Goal: Information Seeking & Learning: Learn about a topic

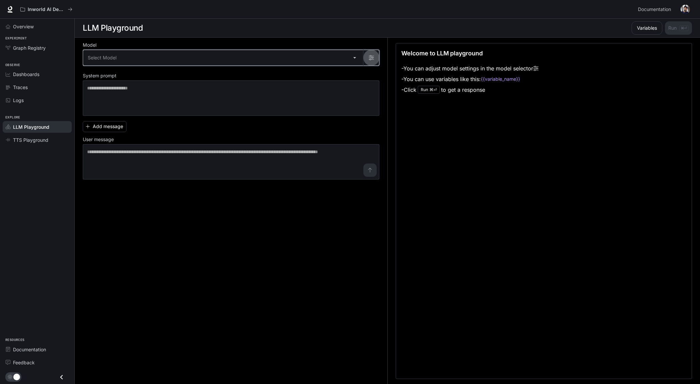
click at [370, 55] on icon "button" at bounding box center [371, 57] width 5 height 5
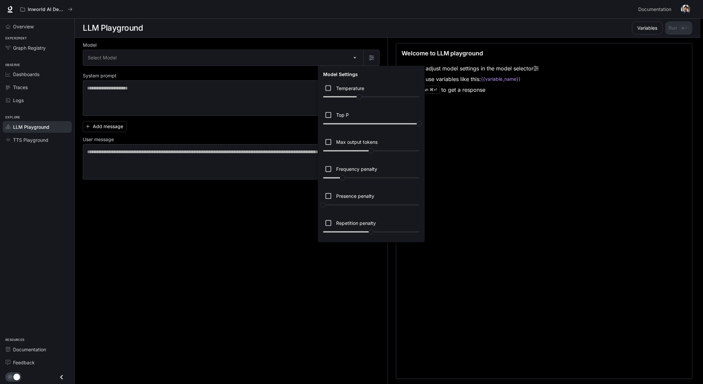
click at [368, 41] on div at bounding box center [351, 192] width 703 height 384
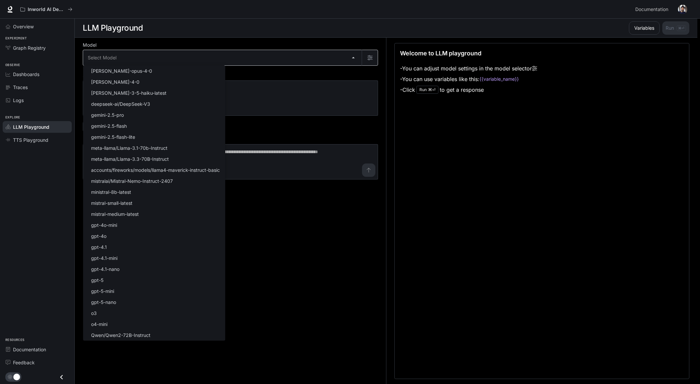
click at [355, 58] on body "Skip to main content Inworld AI Demos Documentation Documentation Portal Overvi…" at bounding box center [350, 192] width 700 height 384
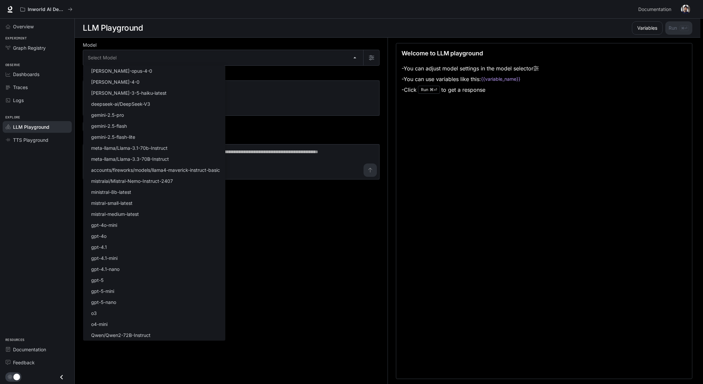
click at [289, 230] on div at bounding box center [351, 192] width 703 height 384
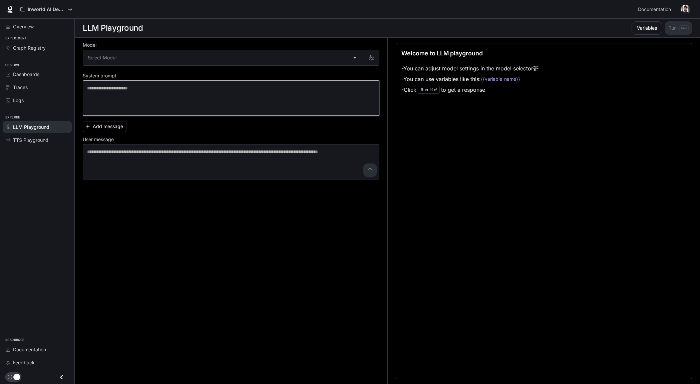
click at [283, 102] on textarea at bounding box center [231, 98] width 288 height 27
click at [113, 125] on button "Add message" at bounding box center [105, 126] width 44 height 11
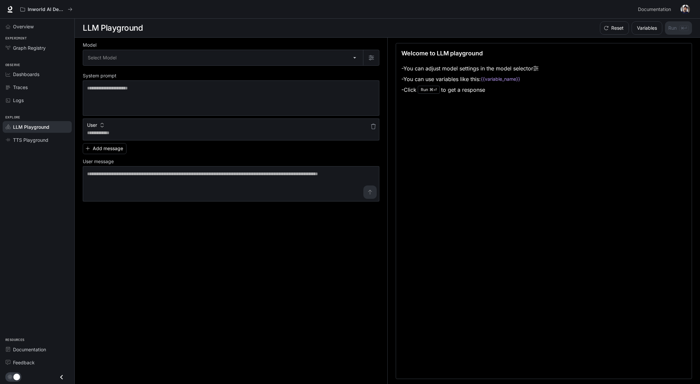
click at [104, 125] on icon "button" at bounding box center [102, 125] width 5 height 5
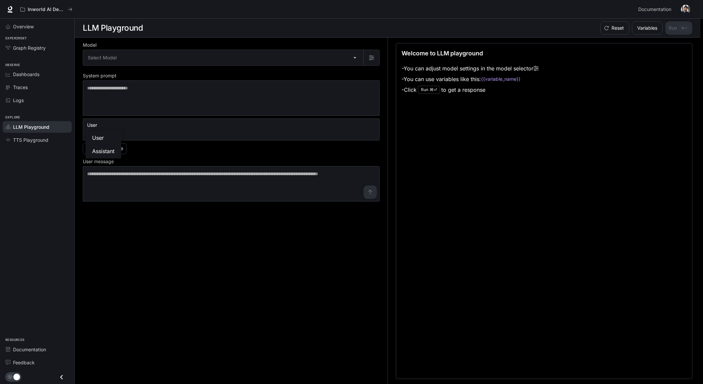
click at [174, 149] on div at bounding box center [351, 192] width 703 height 384
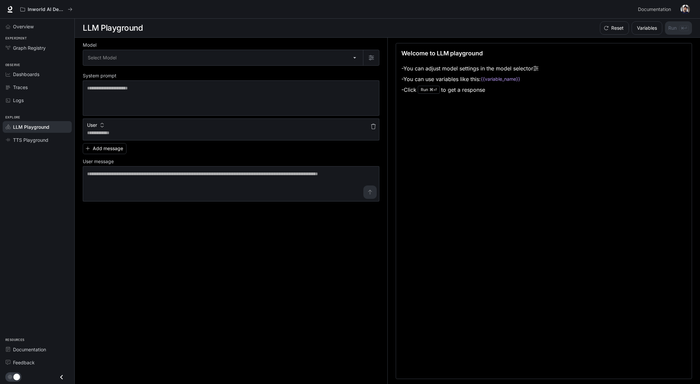
click at [372, 127] on icon "button" at bounding box center [373, 126] width 5 height 5
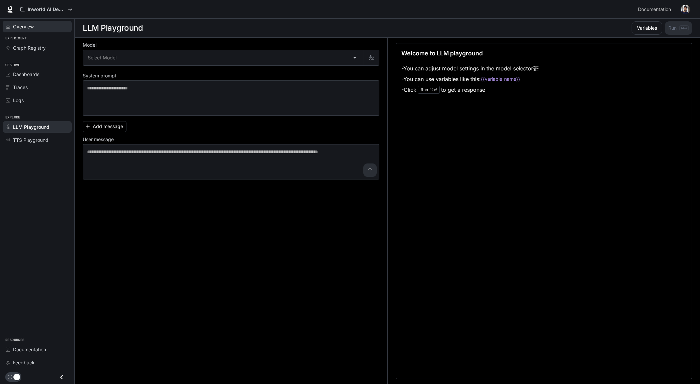
click at [18, 24] on span "Overview" at bounding box center [23, 26] width 21 height 7
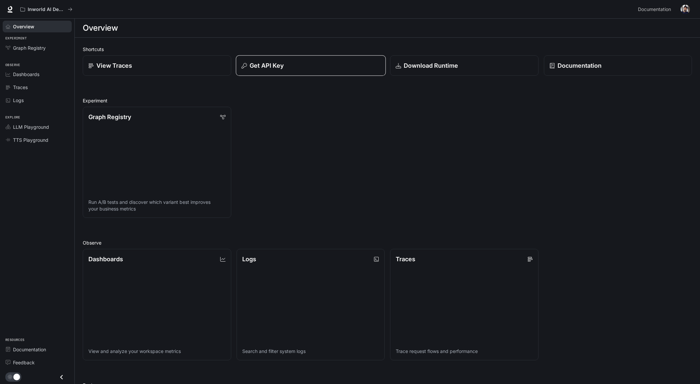
click at [268, 70] on p "Get API Key" at bounding box center [267, 65] width 34 height 9
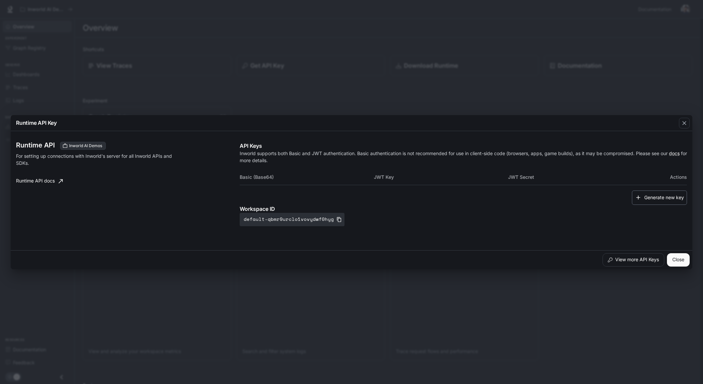
click at [648, 196] on button "Generate new key" at bounding box center [659, 198] width 55 height 14
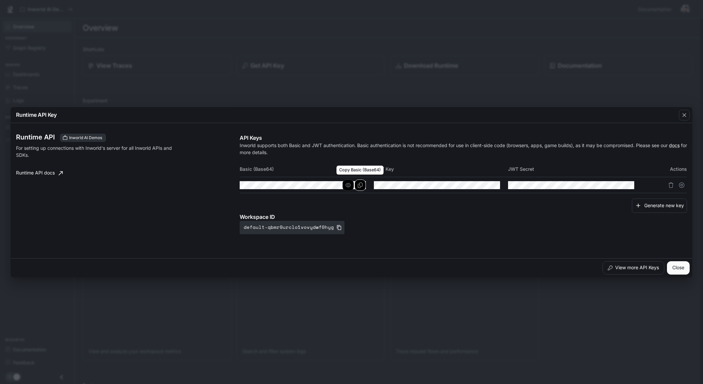
click at [358, 186] on icon "Copy Basic (Base64)" at bounding box center [360, 185] width 5 height 5
click at [375, 76] on div "Runtime API Key Runtime API Inworld AI Demos For setting up connections with In…" at bounding box center [351, 192] width 703 height 384
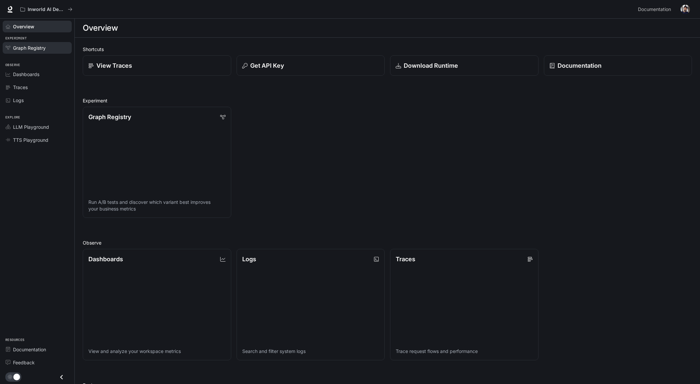
click at [46, 47] on span "Graph Registry" at bounding box center [29, 47] width 33 height 7
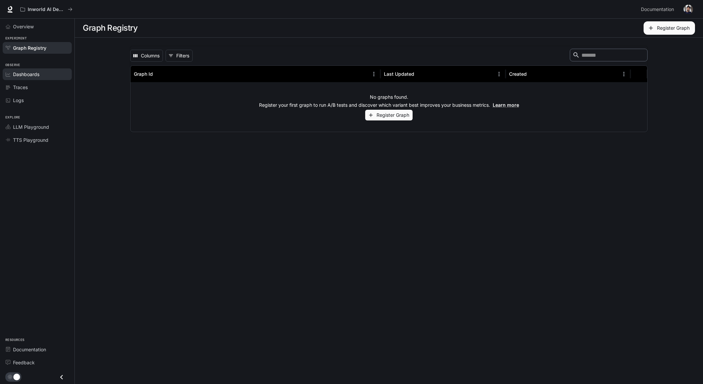
click at [30, 72] on span "Dashboards" at bounding box center [26, 74] width 26 height 7
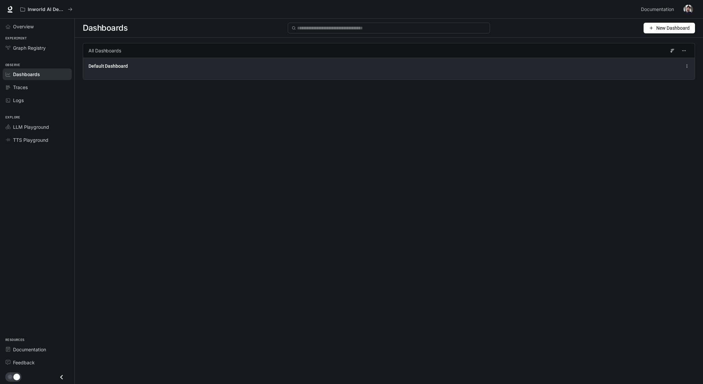
click at [129, 71] on div "Default Dashboard" at bounding box center [388, 69] width 611 height 22
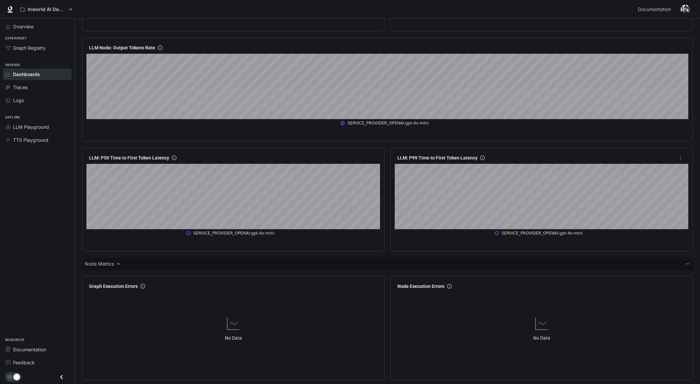
scroll to position [679, 0]
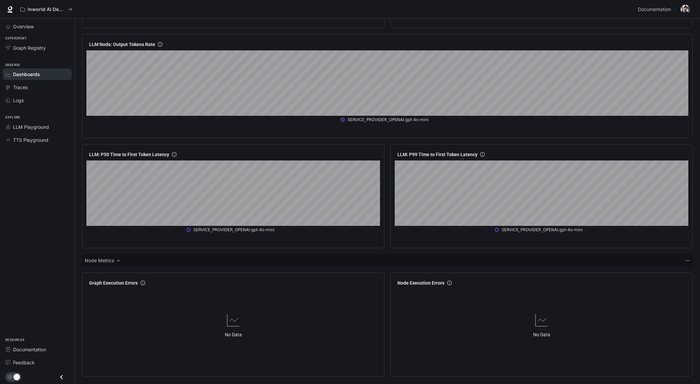
click at [267, 261] on div "Node Metrics" at bounding box center [387, 260] width 611 height 12
click at [114, 260] on div "Node Metrics" at bounding box center [103, 260] width 36 height 7
click at [118, 260] on icon at bounding box center [118, 260] width 5 height 5
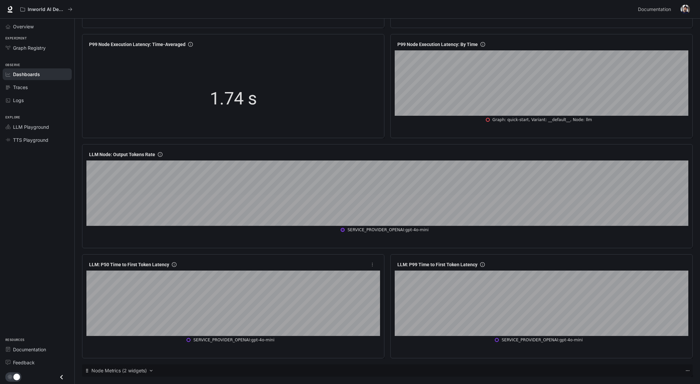
scroll to position [569, 0]
click at [150, 370] on icon at bounding box center [151, 370] width 2 height 1
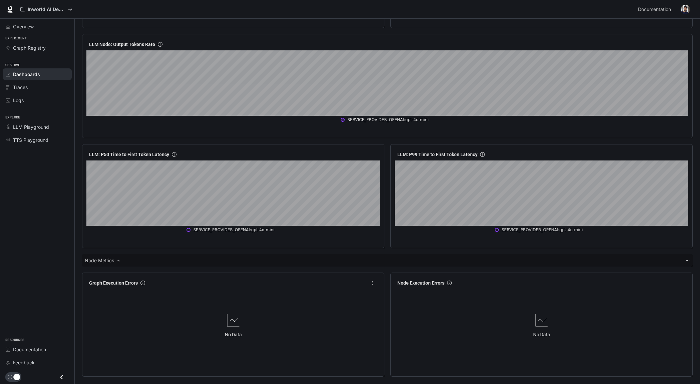
click at [222, 335] on div "No Data" at bounding box center [233, 325] width 294 height 73
click at [35, 85] on div "Traces" at bounding box center [41, 87] width 56 height 7
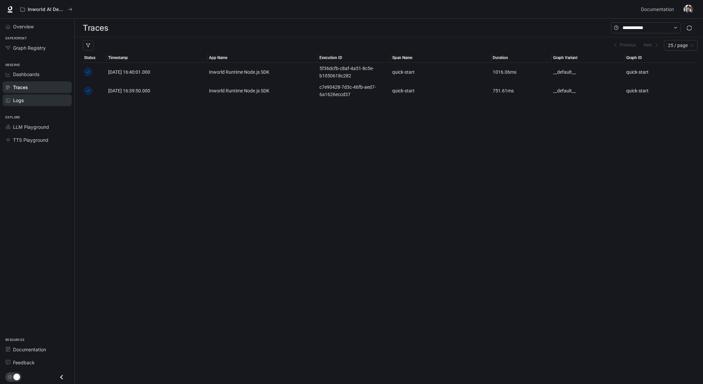
click at [37, 98] on div "Logs" at bounding box center [41, 100] width 56 height 7
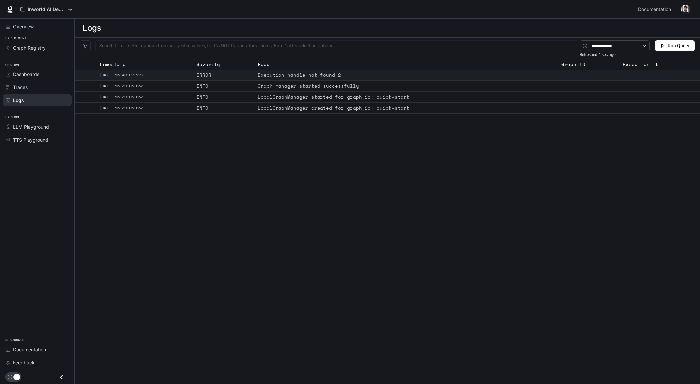
click at [279, 75] on div "Execution handle not found 2" at bounding box center [338, 75] width 160 height 8
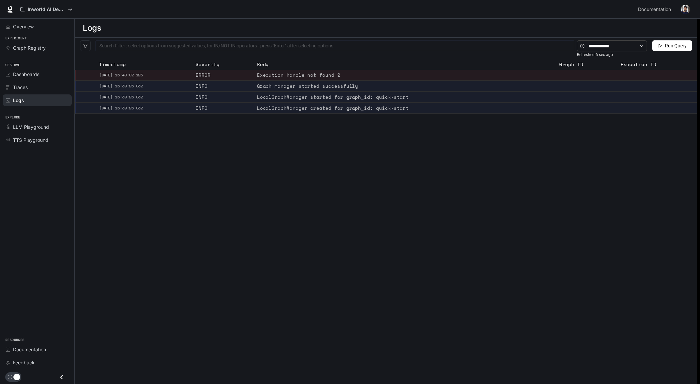
type textarea "**********"
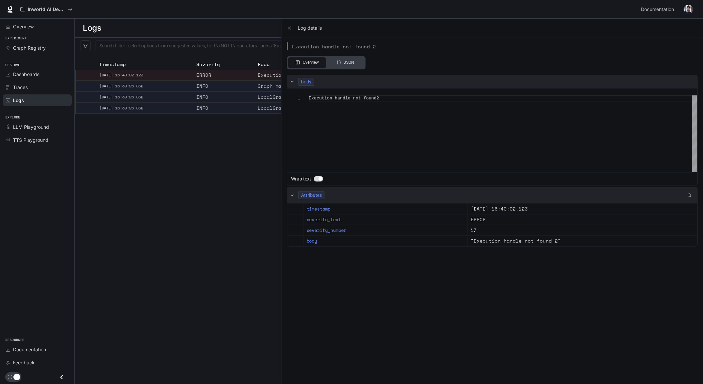
click at [346, 64] on div "JSON" at bounding box center [345, 62] width 28 height 10
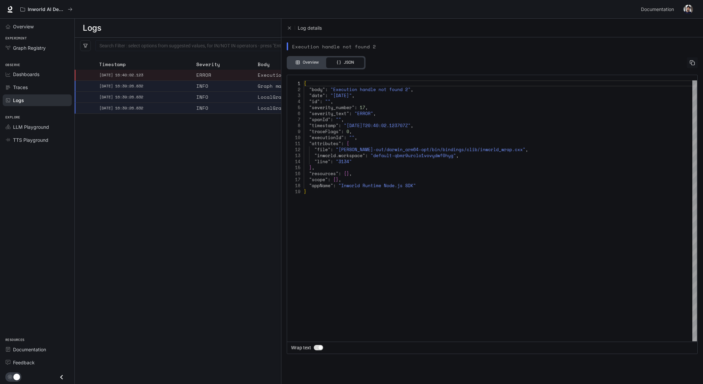
scroll to position [60, 0]
click at [306, 64] on div "Overview" at bounding box center [307, 62] width 28 height 10
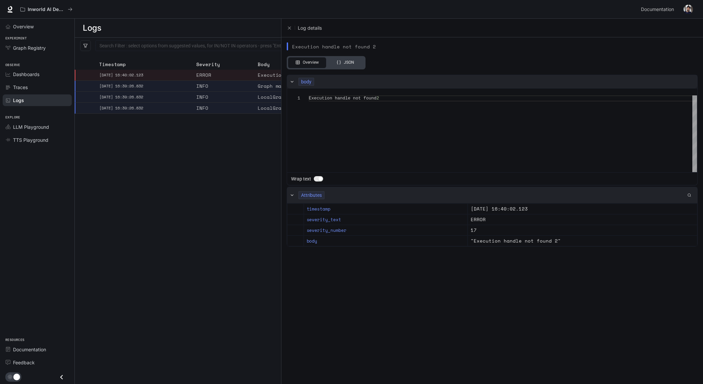
click at [317, 178] on span "button" at bounding box center [318, 178] width 9 height 5
click at [317, 178] on div "button" at bounding box center [316, 179] width 4 height 4
click at [25, 84] on span "Traces" at bounding box center [20, 87] width 15 height 7
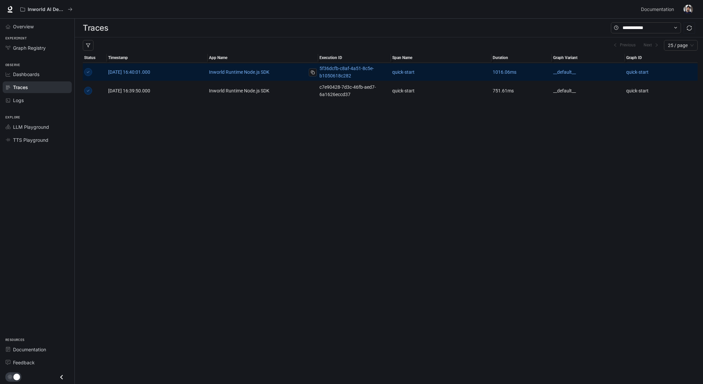
click at [296, 74] on link "Inworld Runtime Node.js SDK" at bounding box center [263, 71] width 108 height 7
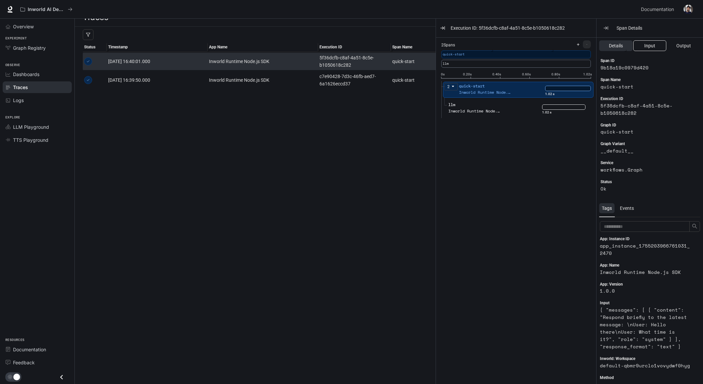
click at [650, 48] on span "Input" at bounding box center [649, 45] width 11 height 7
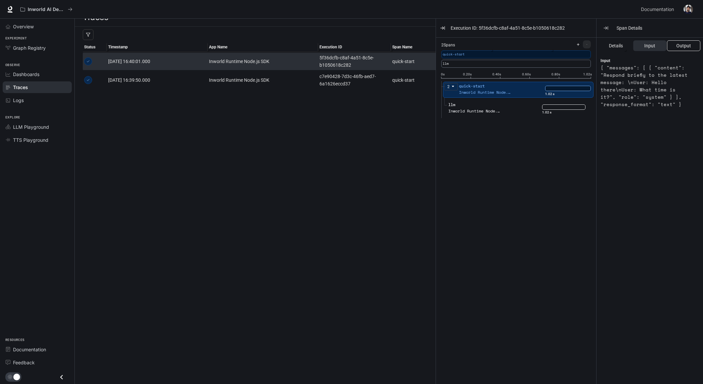
click at [679, 48] on span "Output" at bounding box center [683, 45] width 15 height 7
click at [652, 47] on span "Input" at bounding box center [649, 45] width 11 height 7
click at [619, 45] on span "Details" at bounding box center [616, 45] width 14 height 7
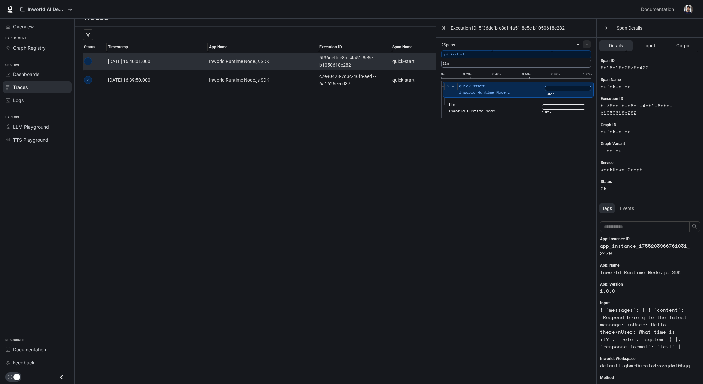
click at [631, 212] on div "Events" at bounding box center [626, 208] width 19 height 10
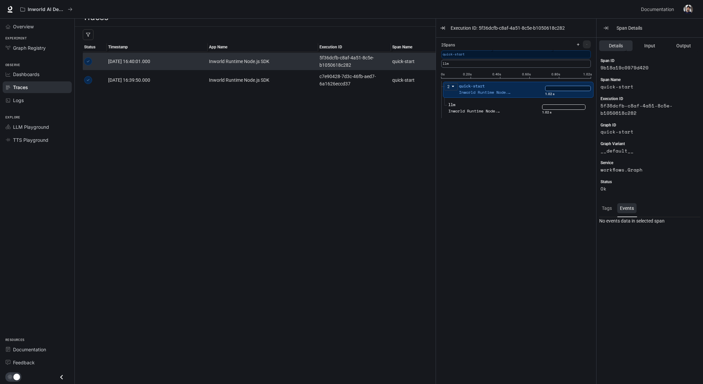
click at [611, 210] on div "Tags" at bounding box center [606, 208] width 15 height 10
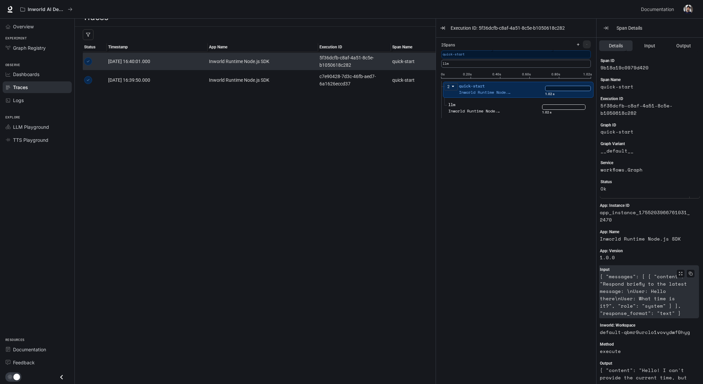
scroll to position [0, 0]
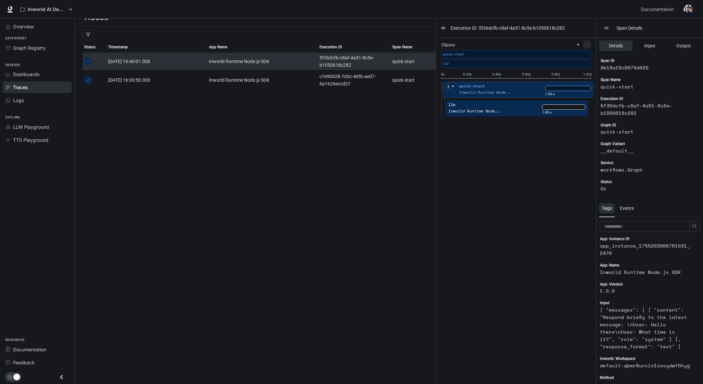
click at [564, 116] on div "1.02 s" at bounding box center [563, 110] width 43 height 17
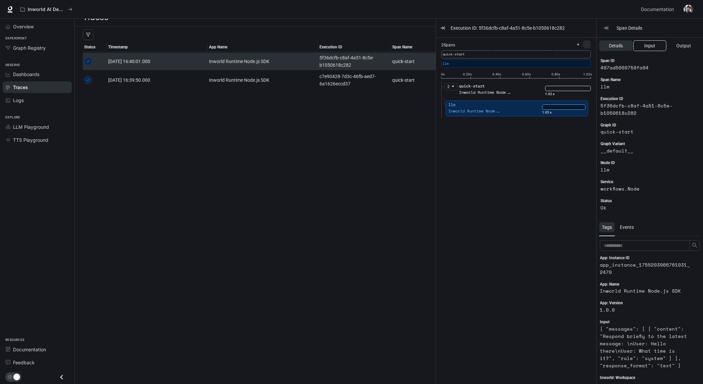
click at [643, 48] on button "Input" at bounding box center [649, 45] width 33 height 11
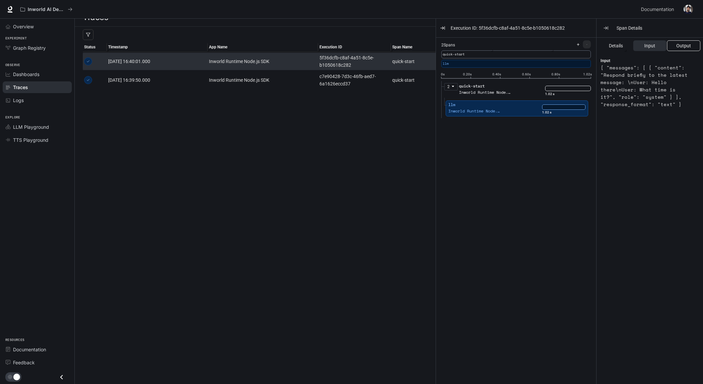
click at [674, 45] on button "Output" at bounding box center [683, 45] width 33 height 11
click at [617, 50] on button "Details" at bounding box center [615, 45] width 33 height 11
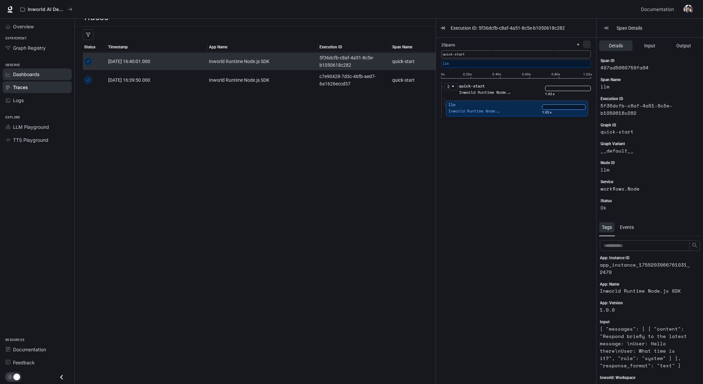
click at [34, 72] on span "Dashboards" at bounding box center [26, 74] width 26 height 7
